Goal: Task Accomplishment & Management: Manage account settings

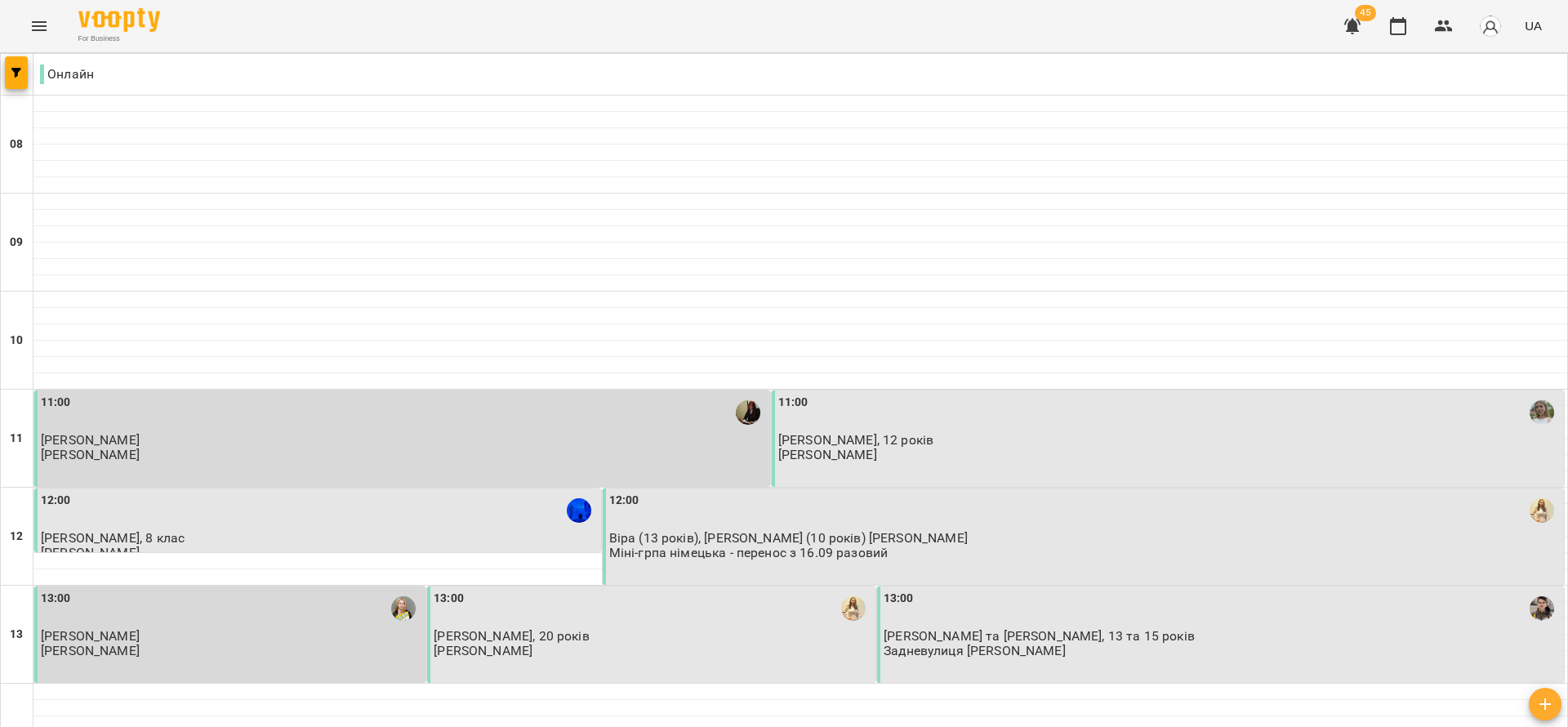
scroll to position [490, 0]
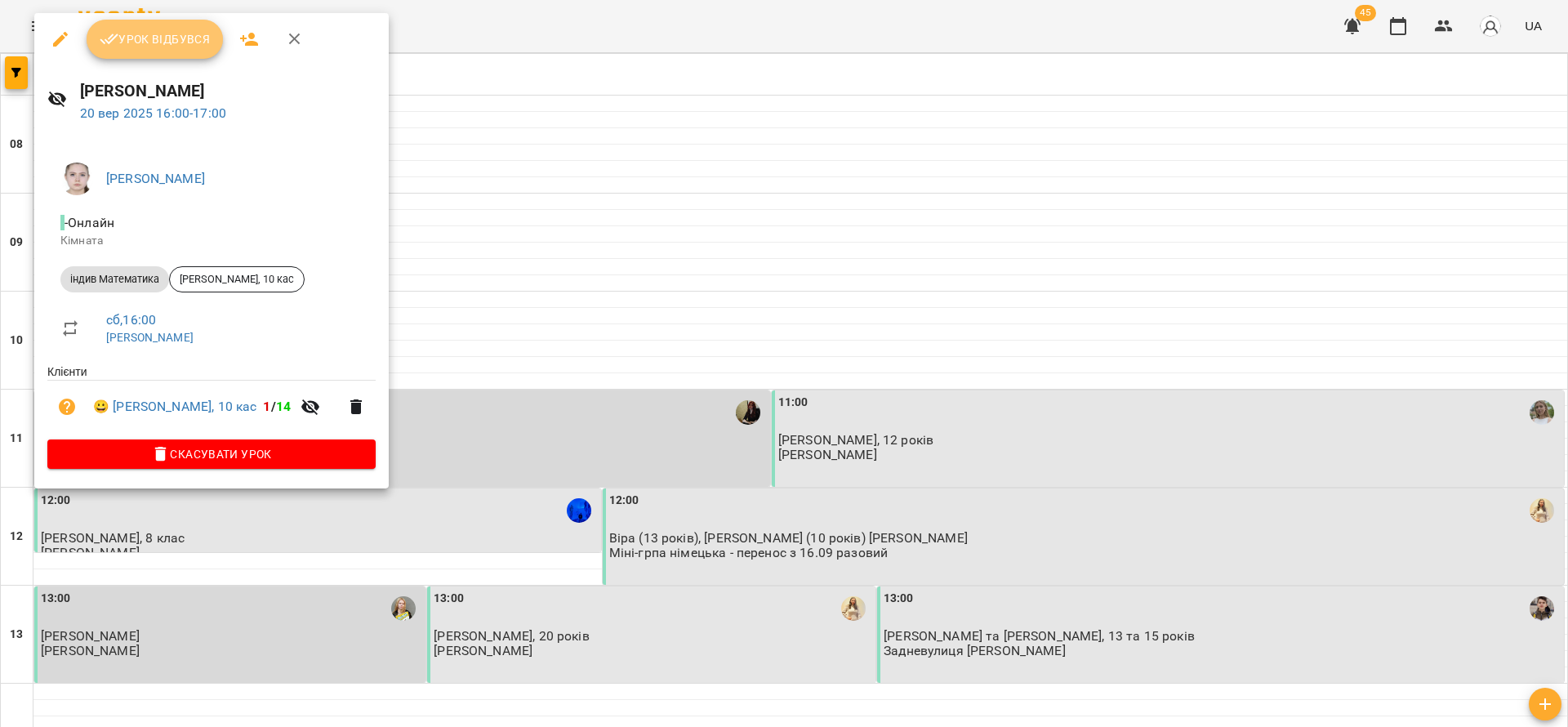
click at [162, 42] on span "Урок відбувся" at bounding box center [155, 39] width 111 height 19
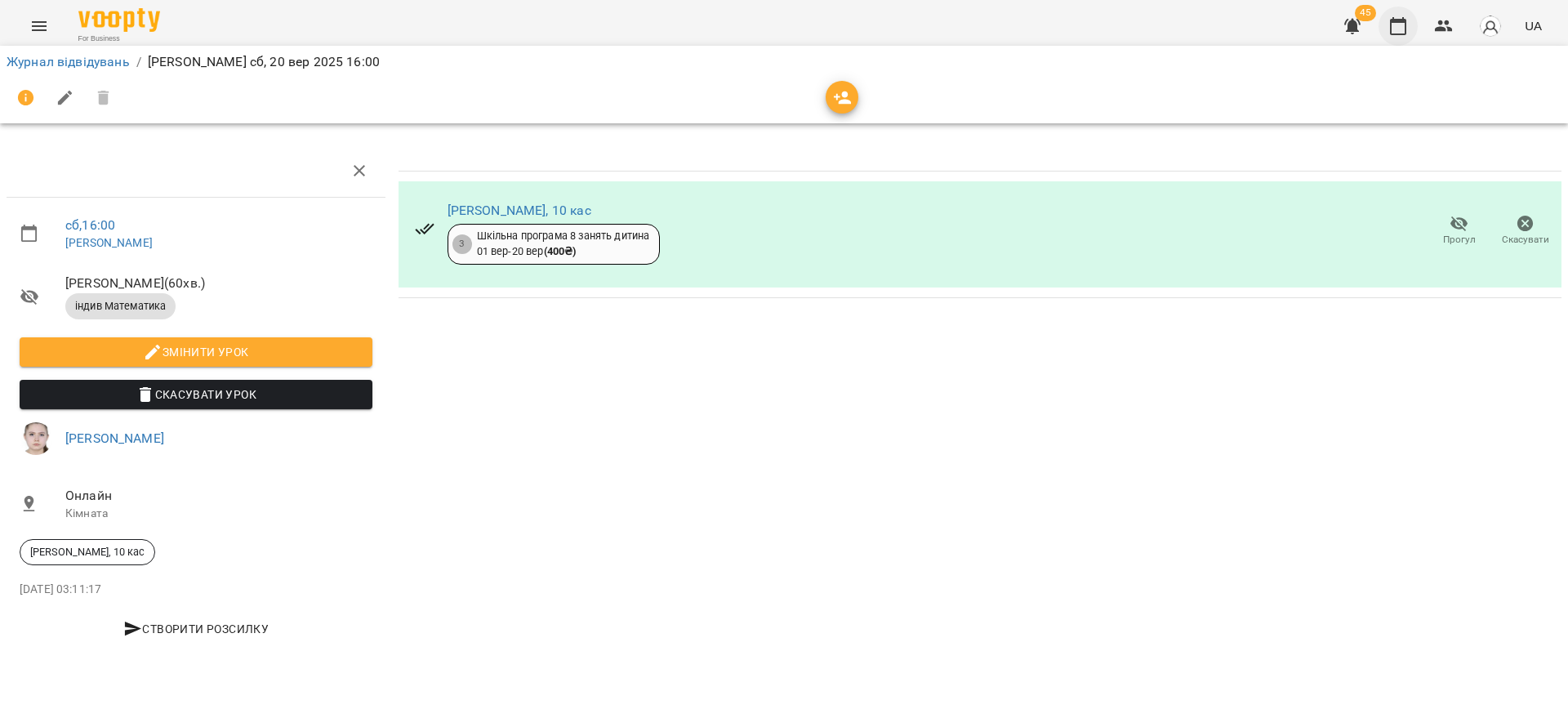
click at [1392, 28] on icon "button" at bounding box center [1399, 26] width 17 height 18
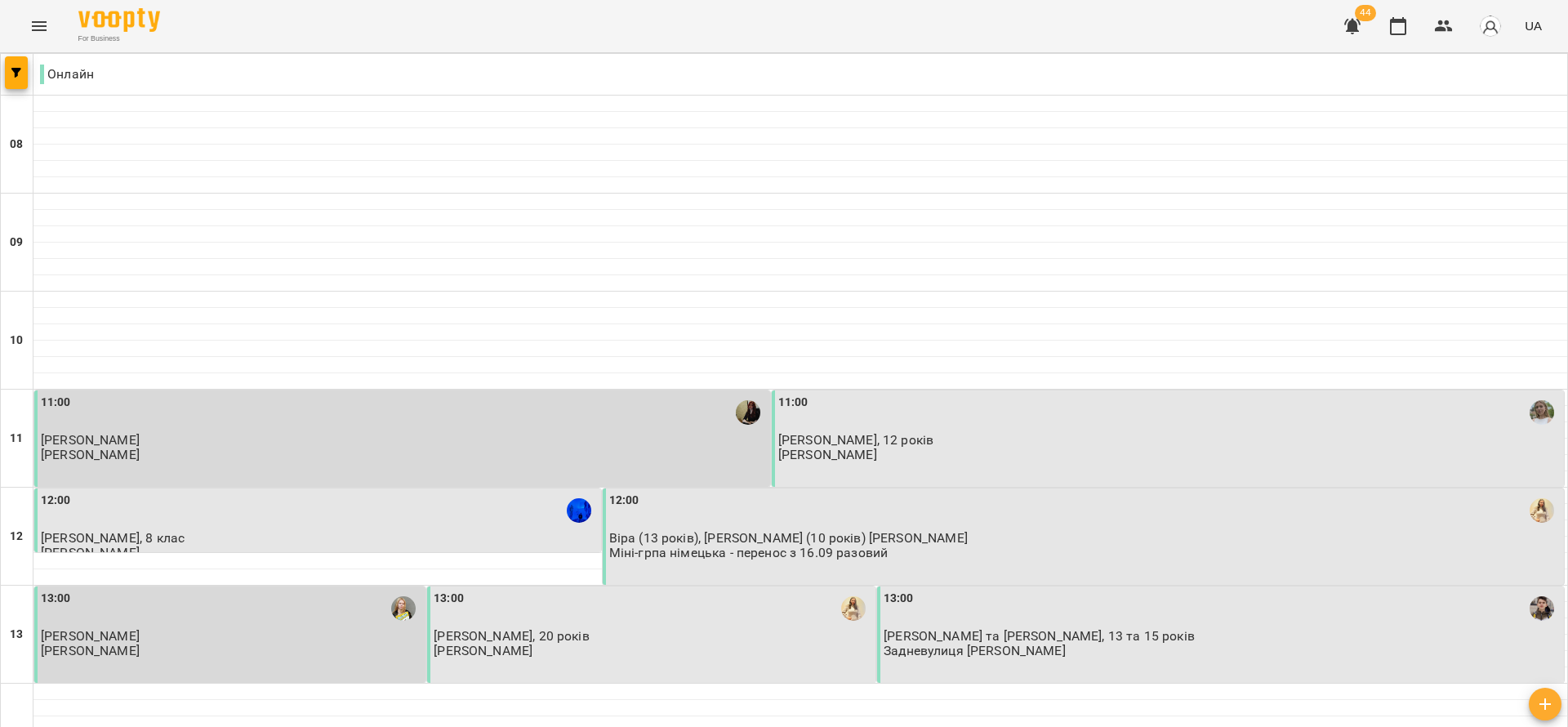
scroll to position [350, 0]
click at [1378, 6] on button "button" at bounding box center [1398, 26] width 39 height 39
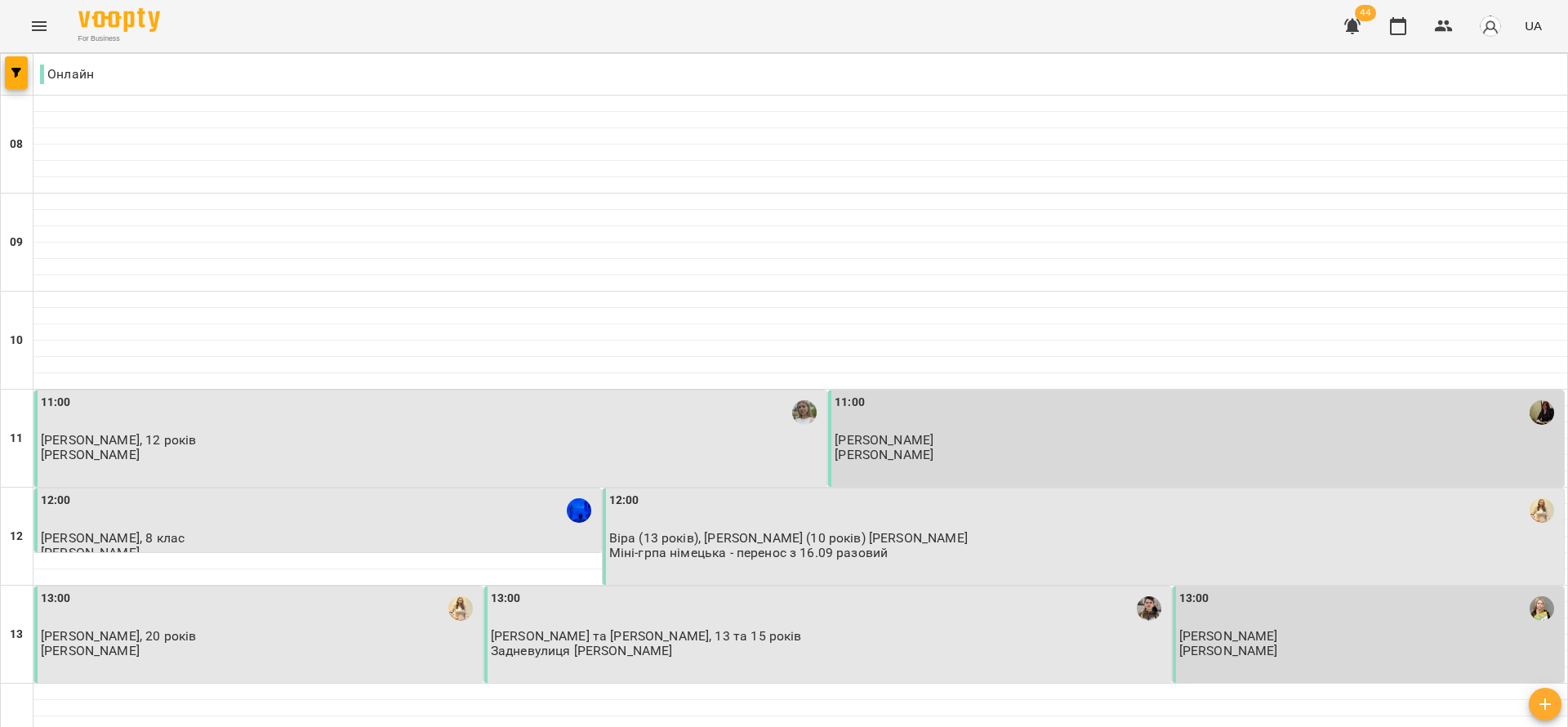
click at [1378, 6] on button "button" at bounding box center [1398, 26] width 39 height 39
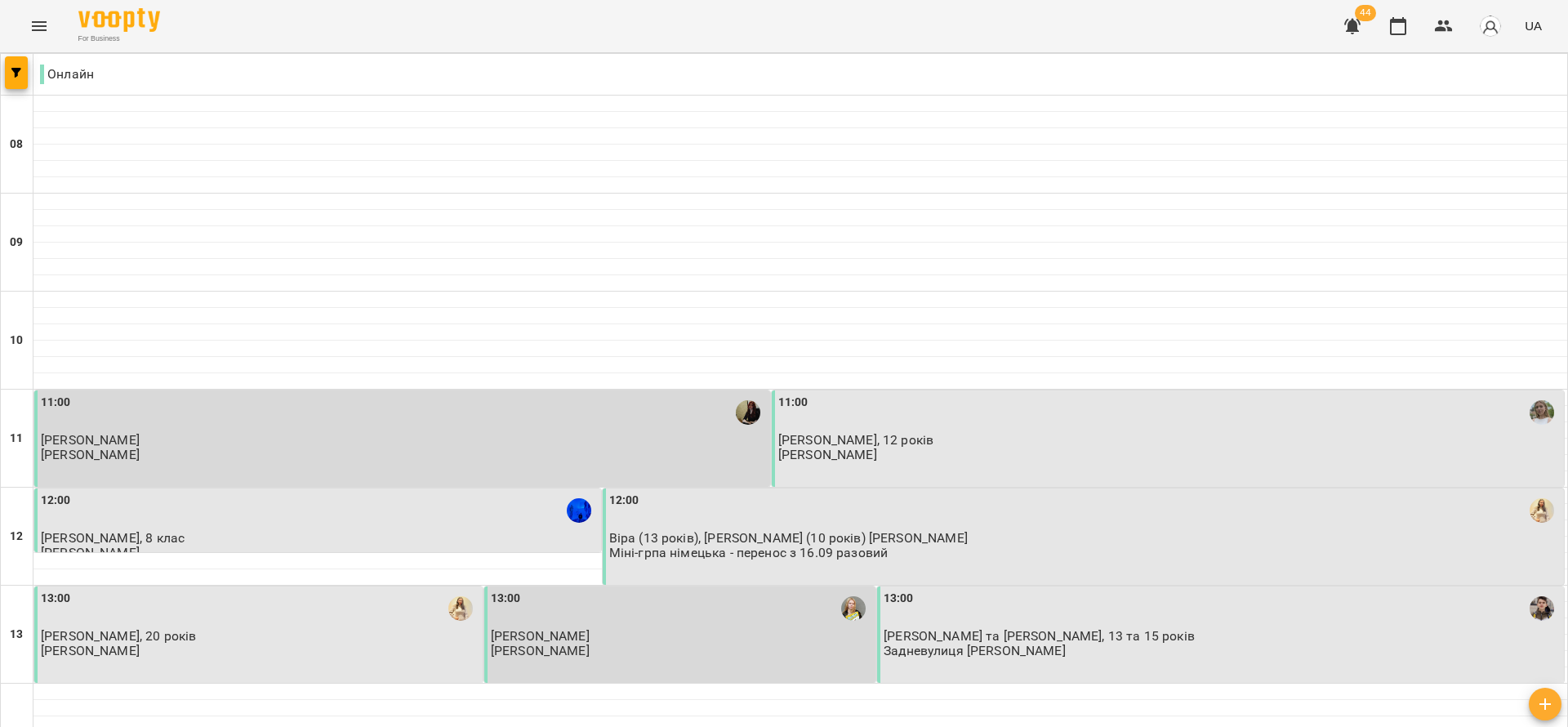
scroll to position [1046, 0]
click at [1378, 6] on button "button" at bounding box center [1398, 26] width 39 height 39
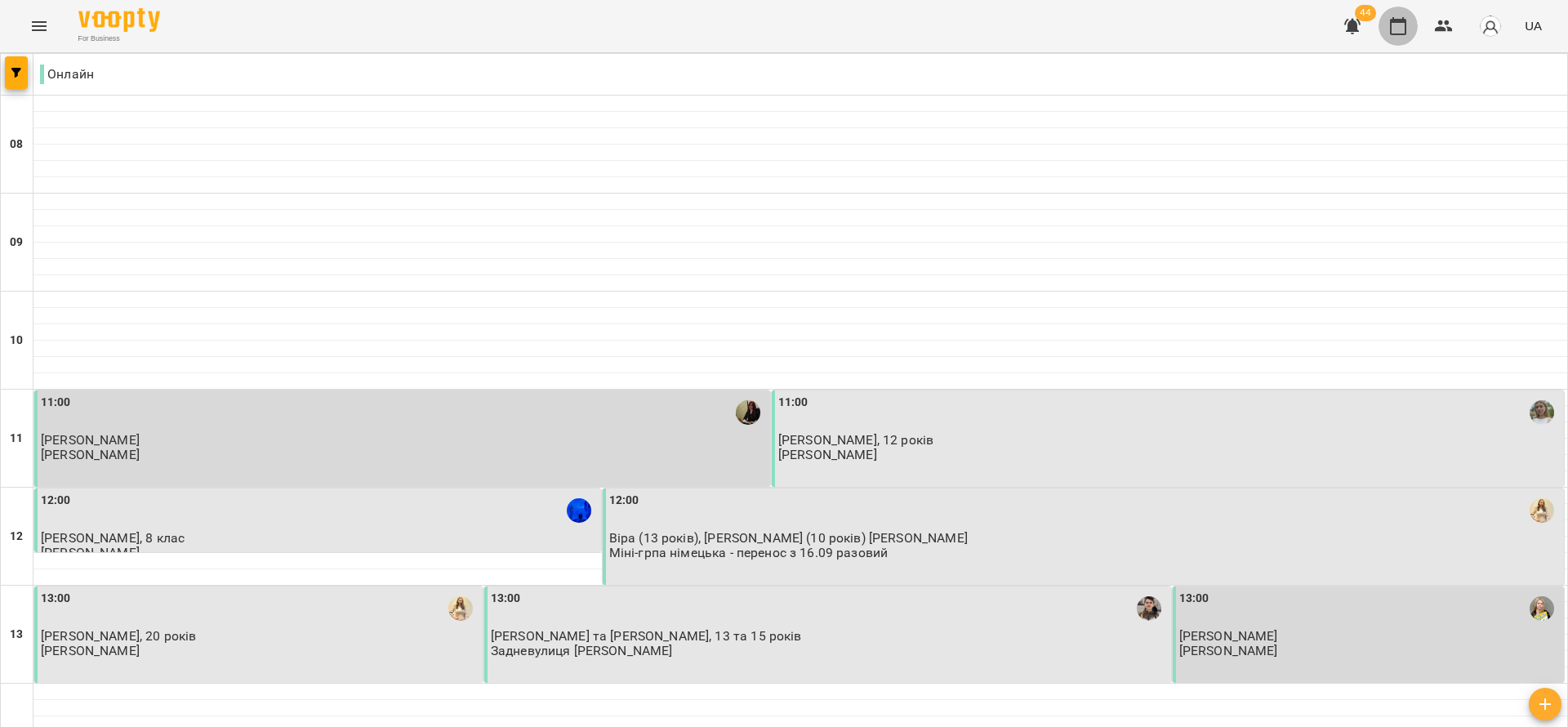
scroll to position [858, 0]
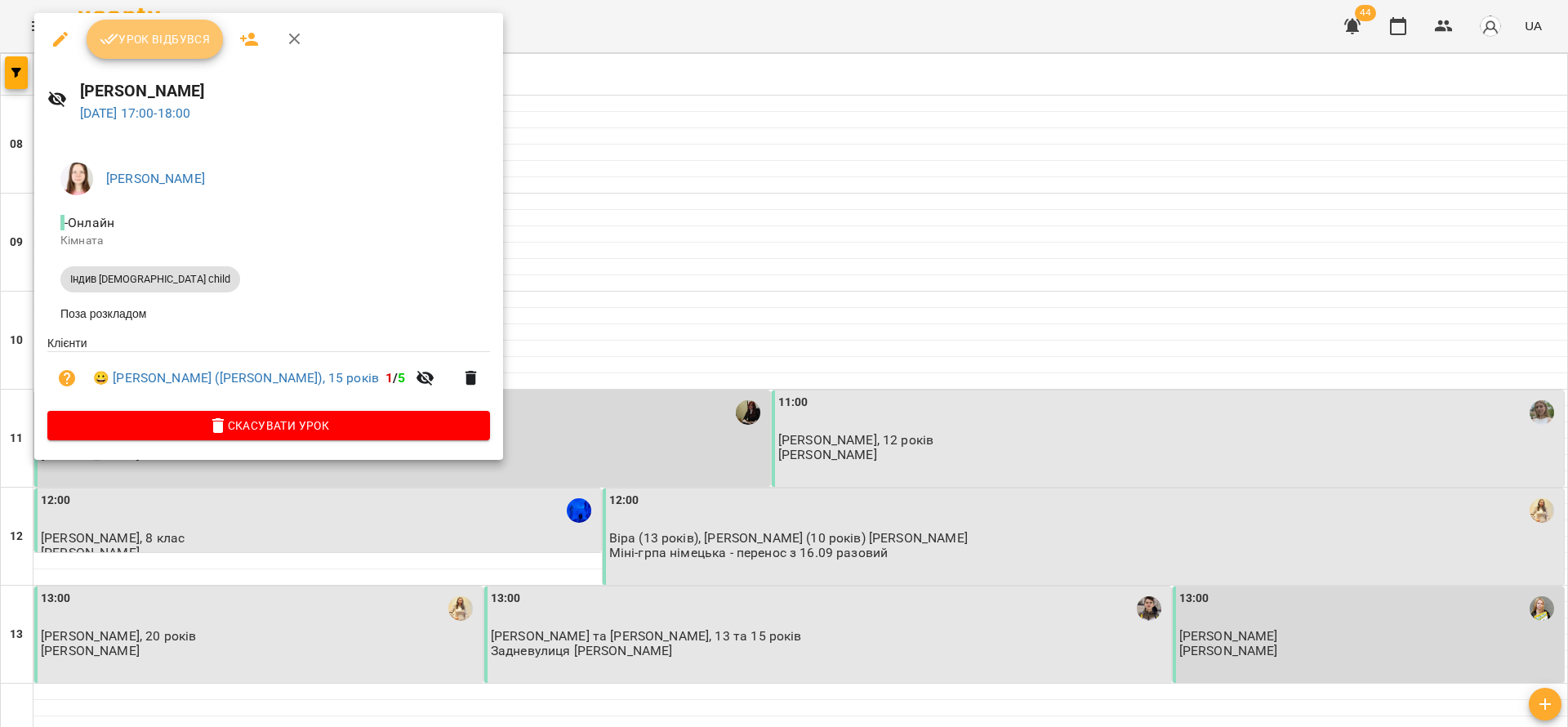
click at [153, 39] on span "Урок відбувся" at bounding box center [155, 39] width 111 height 19
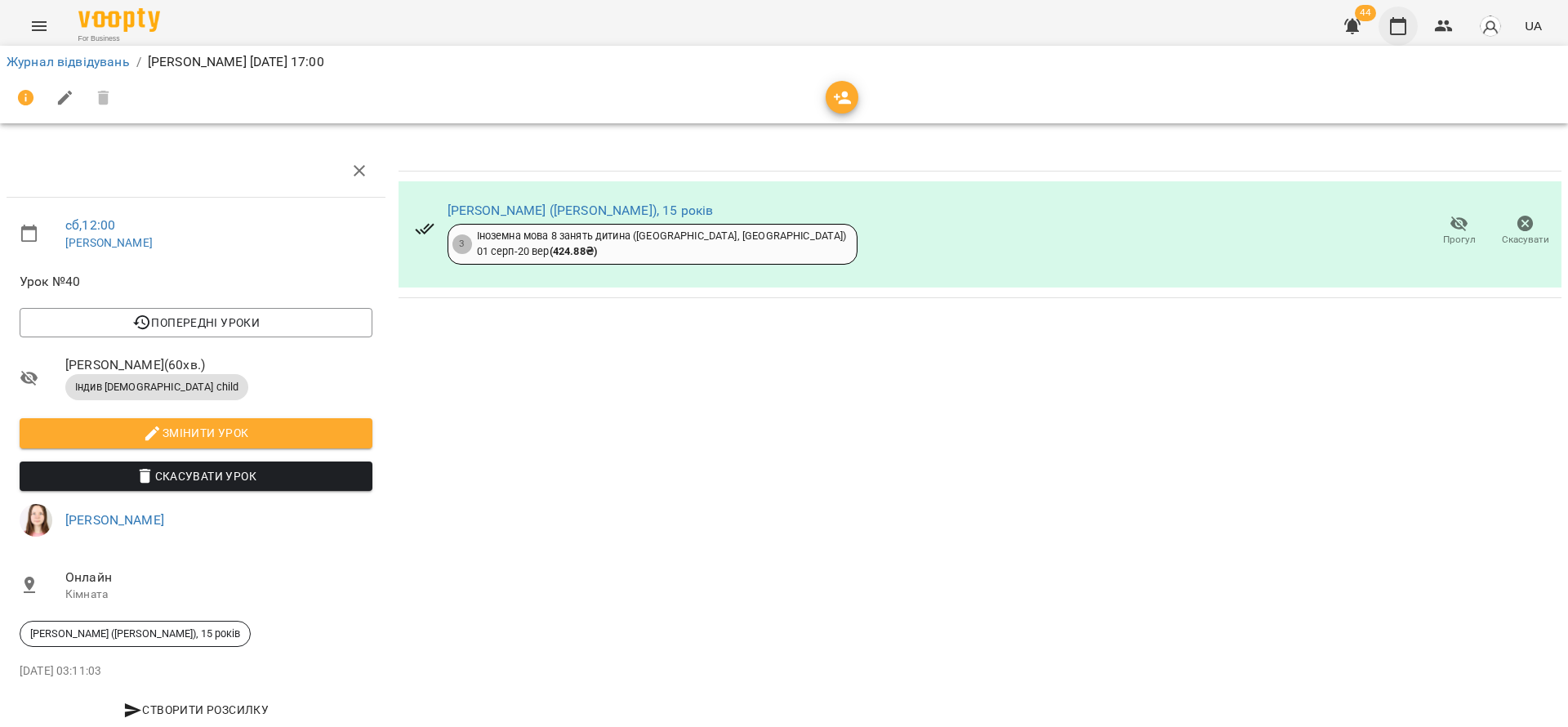
click at [1394, 24] on icon "button" at bounding box center [1398, 26] width 19 height 19
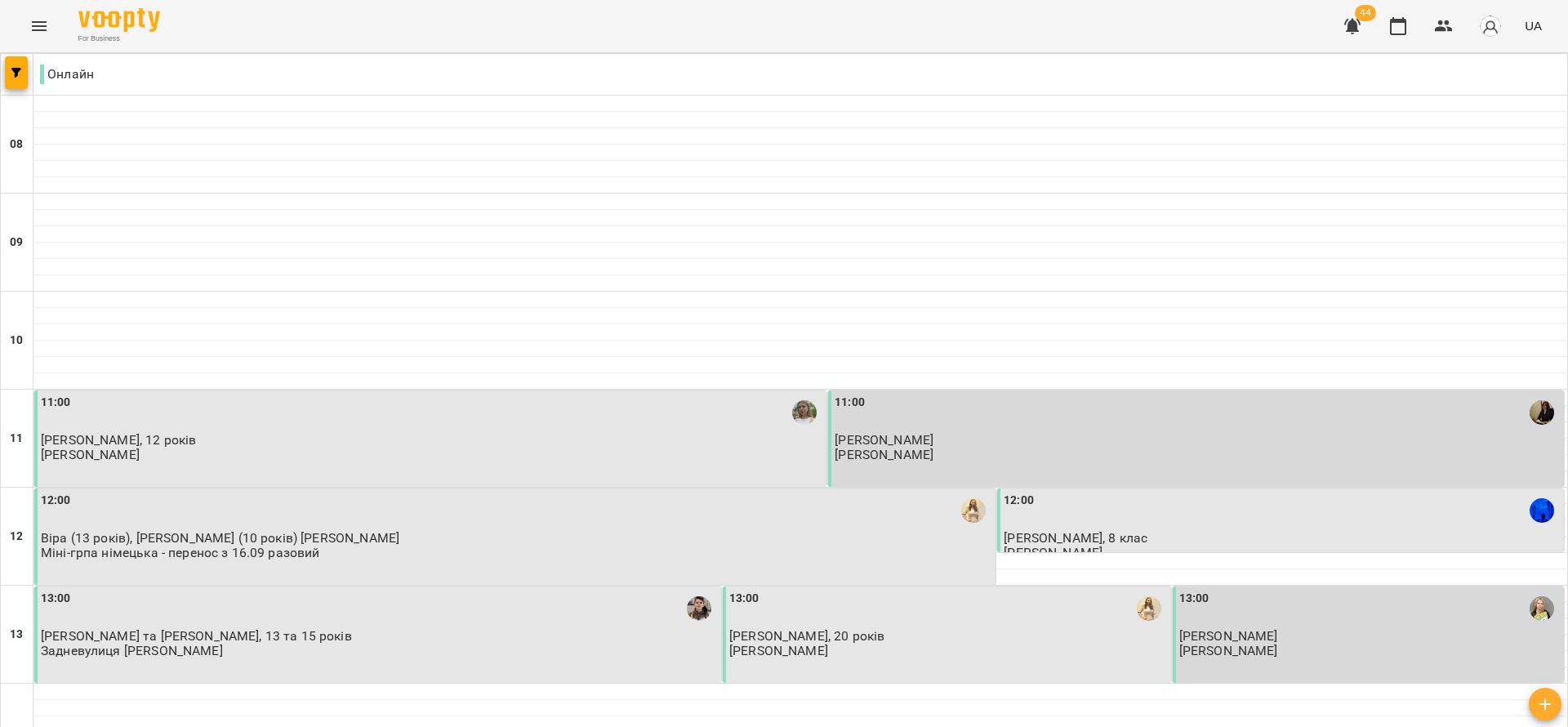
scroll to position [735, 0]
click at [15, 74] on icon "button" at bounding box center [16, 72] width 10 height 10
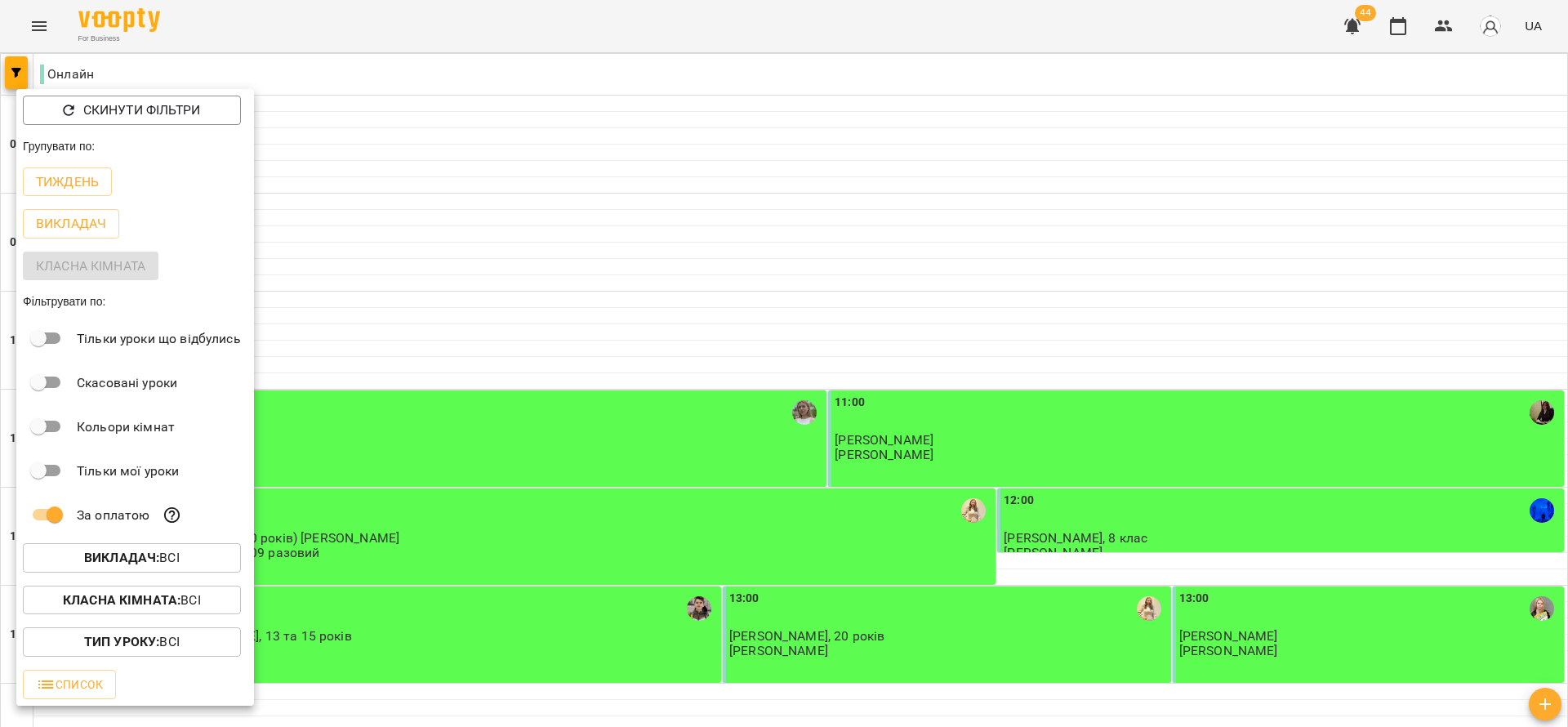
click at [459, 219] on div at bounding box center [784, 364] width 1568 height 727
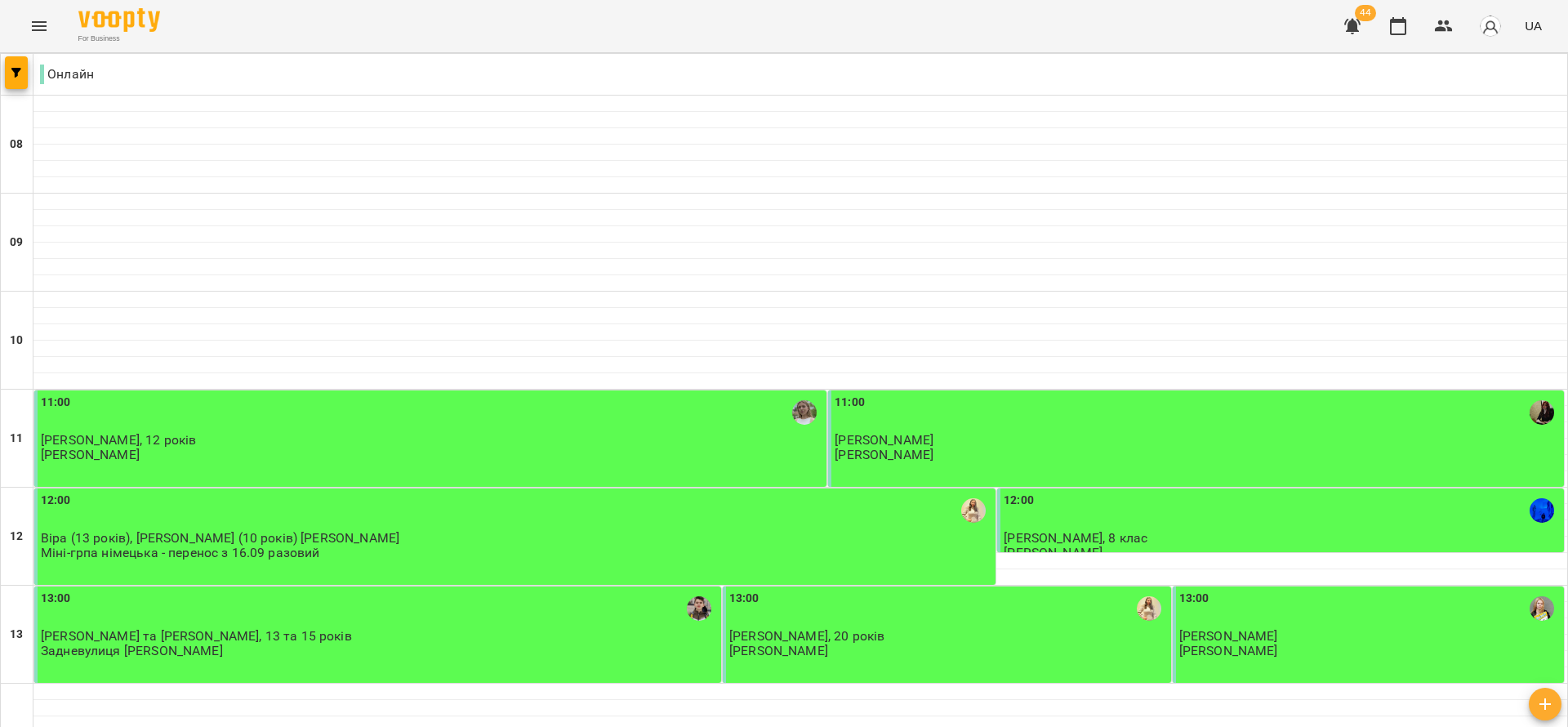
scroll to position [1046, 0]
click at [24, 80] on button "button" at bounding box center [16, 72] width 23 height 32
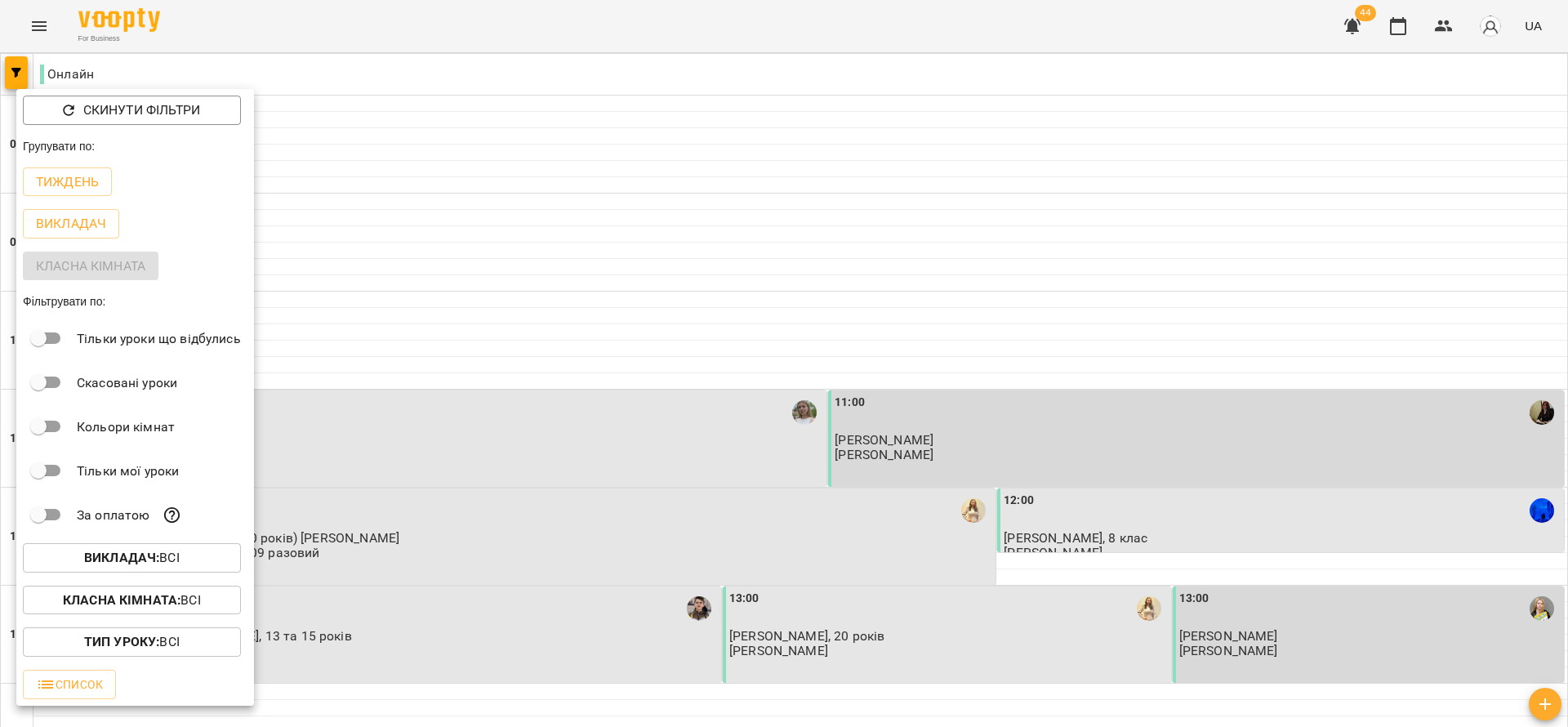
click at [588, 291] on div at bounding box center [784, 364] width 1568 height 727
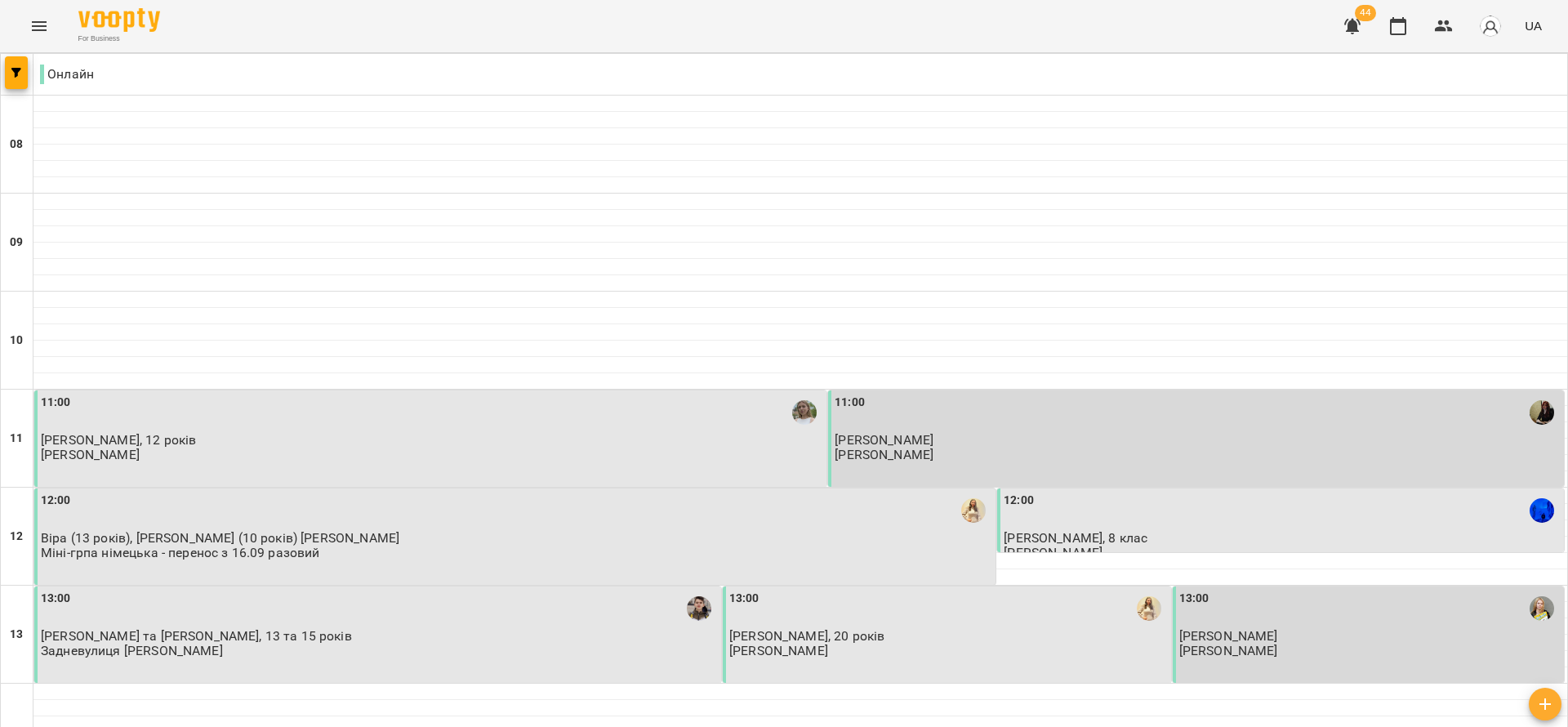
scroll to position [678, 0]
